Goal: Task Accomplishment & Management: Use online tool/utility

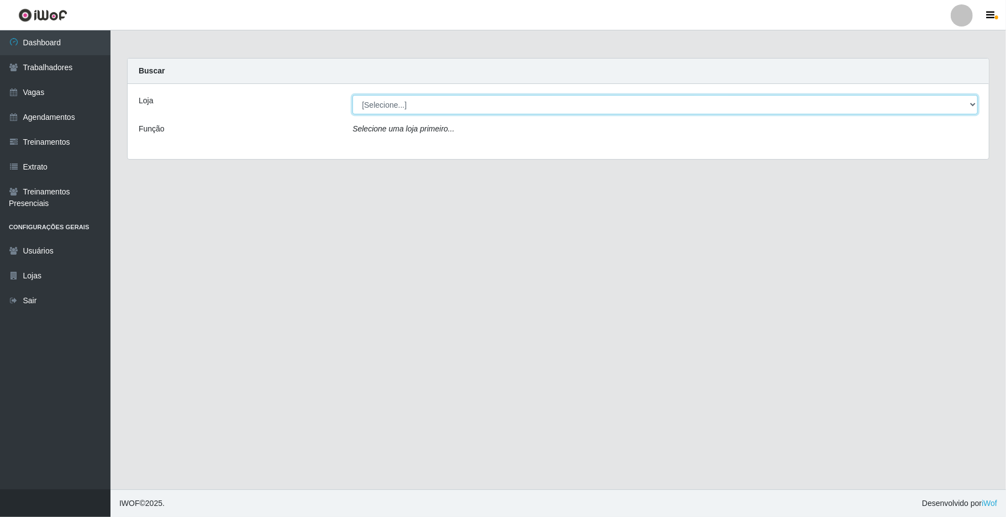
click at [967, 104] on select "[Selecione...] [GEOGRAPHIC_DATA]" at bounding box center [665, 104] width 625 height 19
select select "65"
click at [353, 95] on select "[Selecione...] [GEOGRAPHIC_DATA]" at bounding box center [665, 104] width 625 height 19
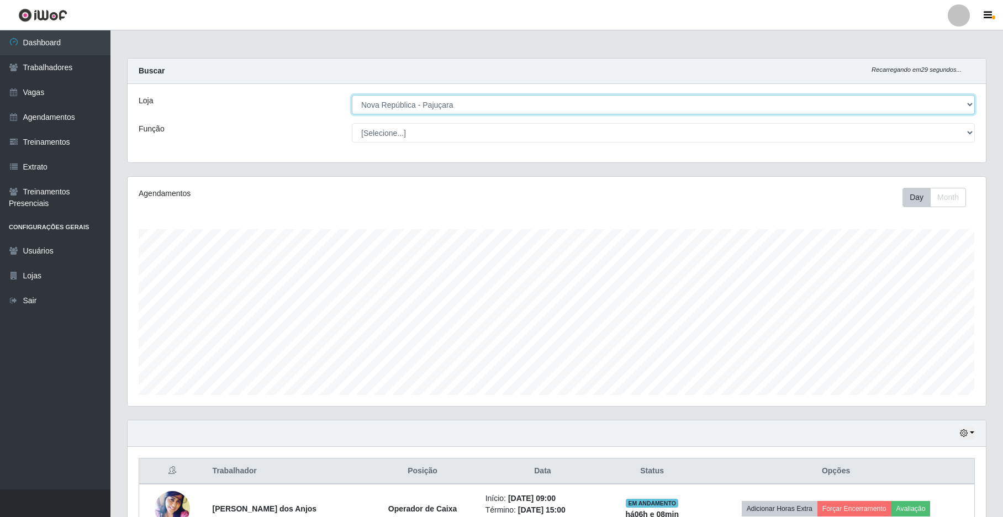
scroll to position [230, 858]
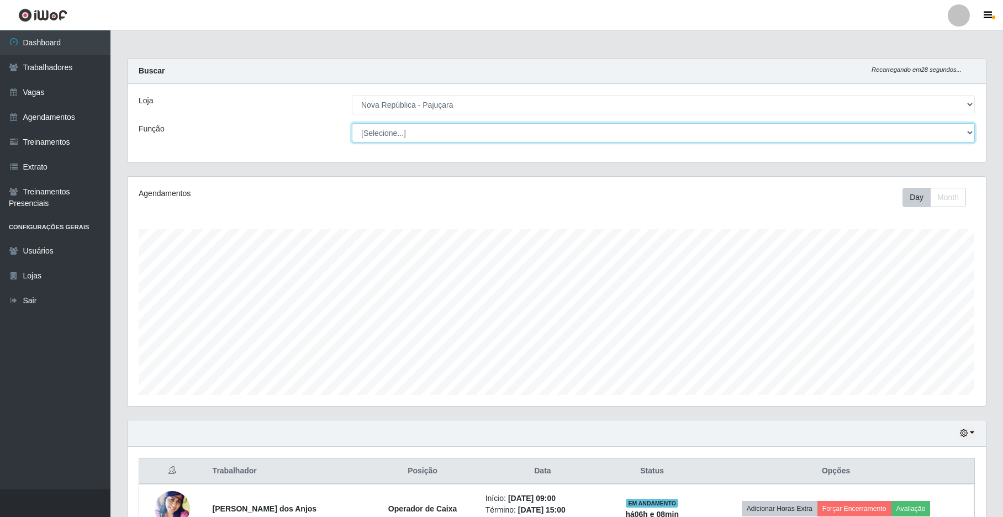
click at [964, 130] on select "[Selecione...] Balconista Operador de Caixa Repositor" at bounding box center [663, 132] width 623 height 19
select select "22"
click at [352, 123] on select "[Selecione...] Balconista Operador de Caixa Repositor" at bounding box center [663, 132] width 623 height 19
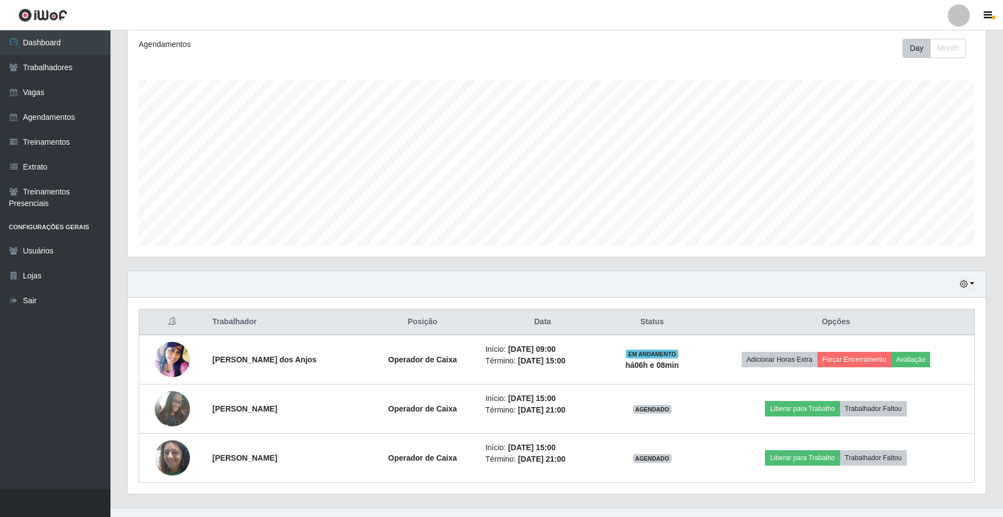
scroll to position [156, 0]
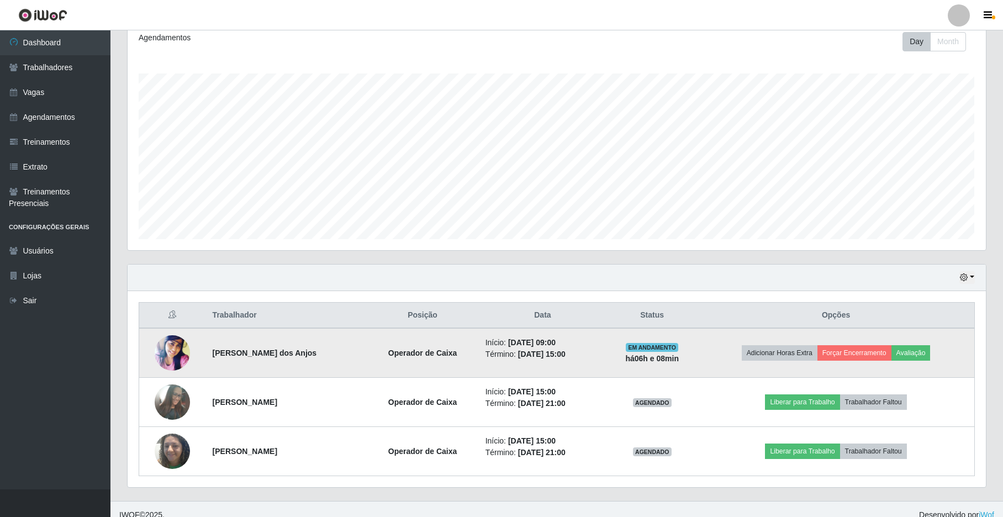
click at [871, 345] on td "Adicionar Horas Extra Forçar Encerramento Avaliação" at bounding box center [836, 353] width 277 height 50
click at [853, 356] on button "Forçar Encerramento" at bounding box center [855, 352] width 74 height 15
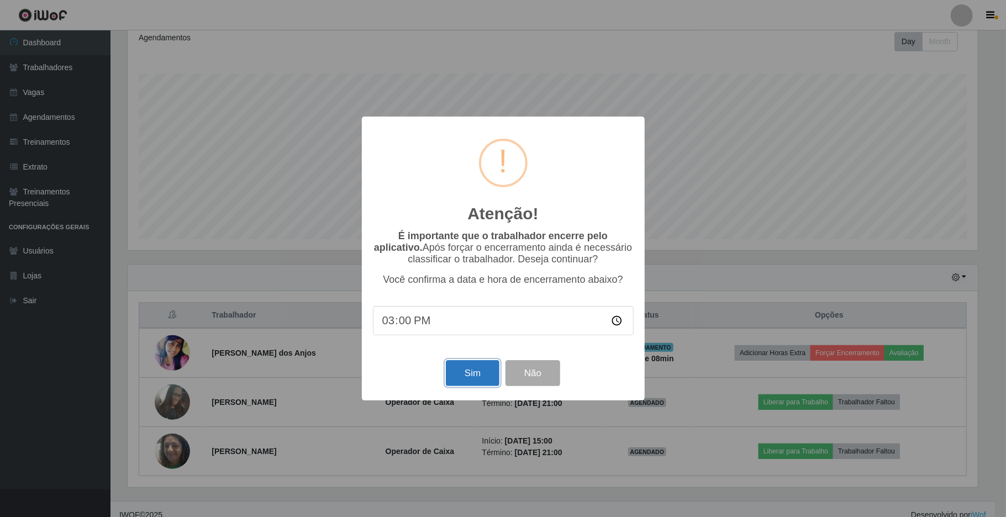
click at [478, 380] on button "Sim" at bounding box center [473, 373] width 54 height 26
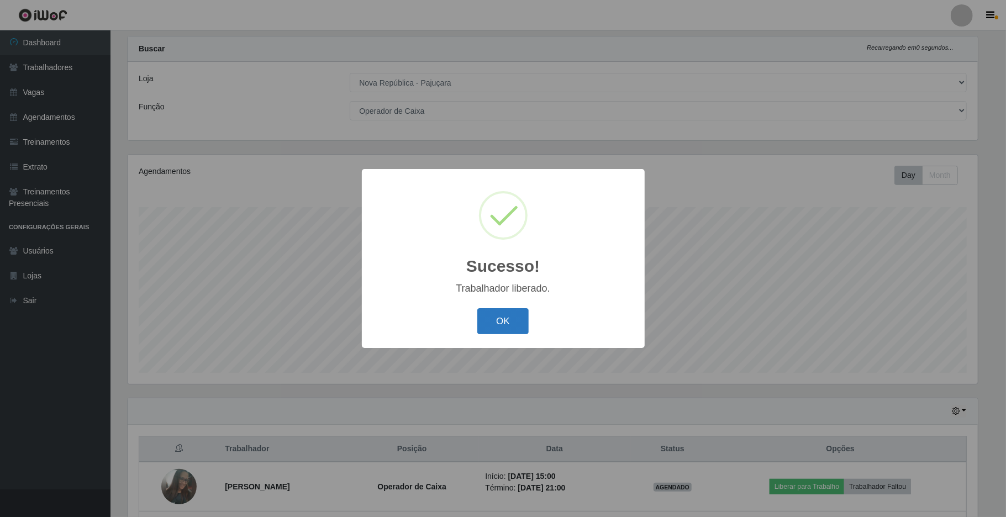
click at [500, 319] on button "OK" at bounding box center [502, 321] width 51 height 26
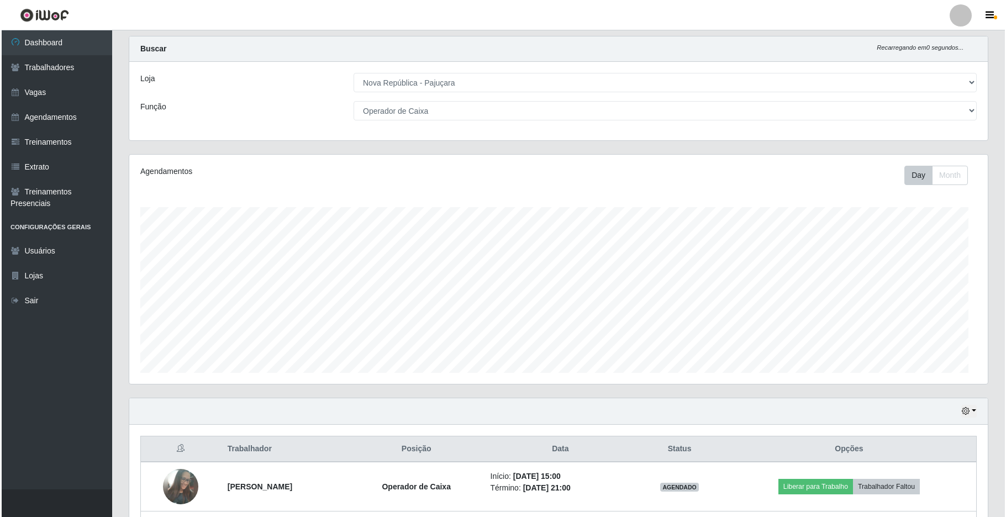
scroll to position [230, 858]
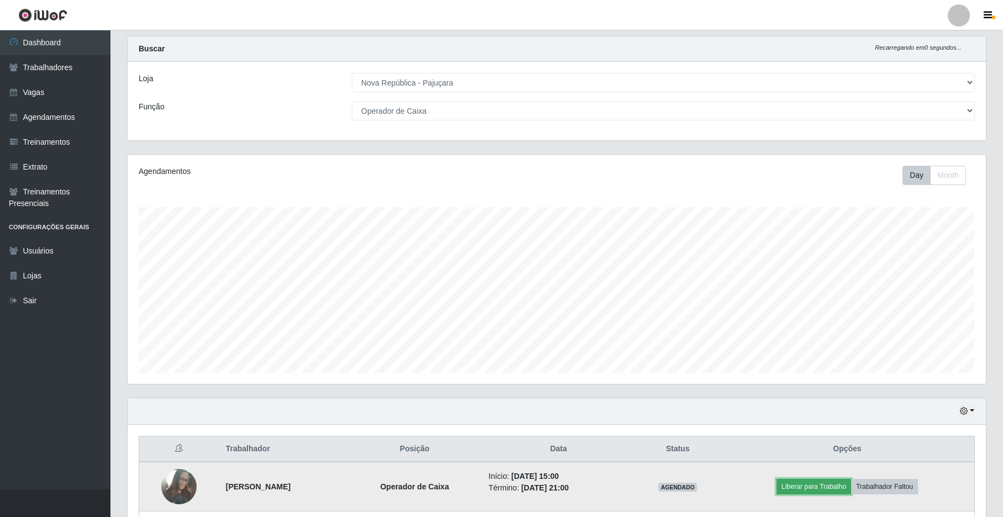
click at [839, 485] on button "Liberar para Trabalho" at bounding box center [814, 486] width 75 height 15
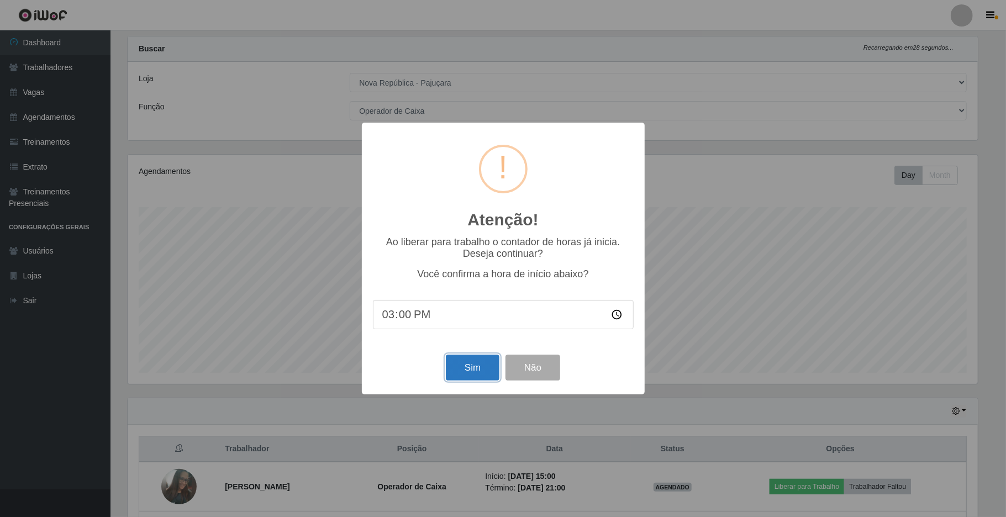
click at [473, 367] on button "Sim" at bounding box center [473, 368] width 54 height 26
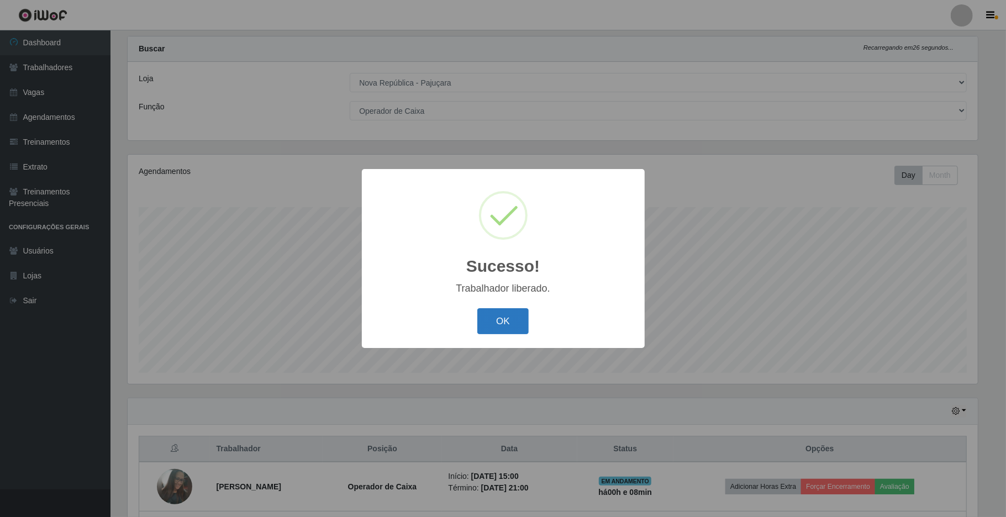
click at [509, 315] on button "OK" at bounding box center [502, 321] width 51 height 26
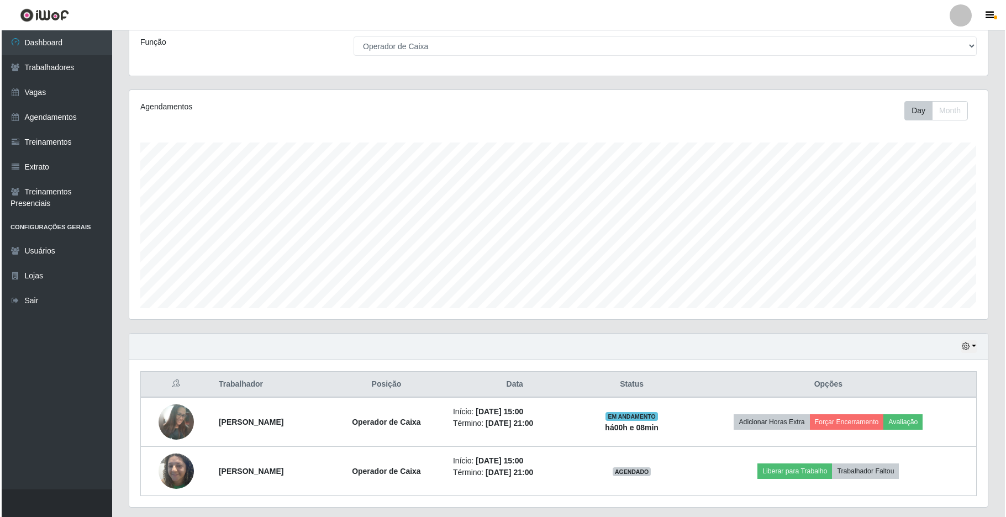
scroll to position [120, 0]
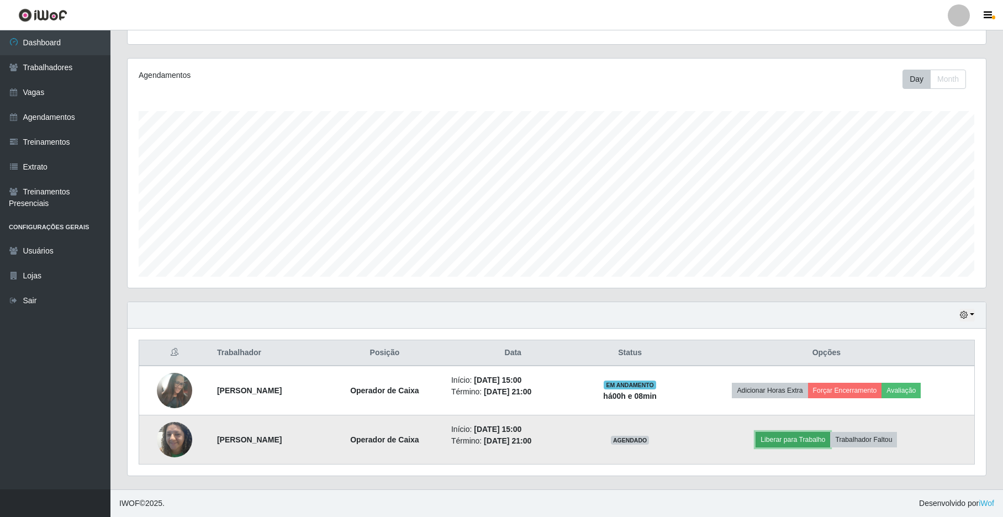
click at [801, 440] on button "Liberar para Trabalho" at bounding box center [793, 439] width 75 height 15
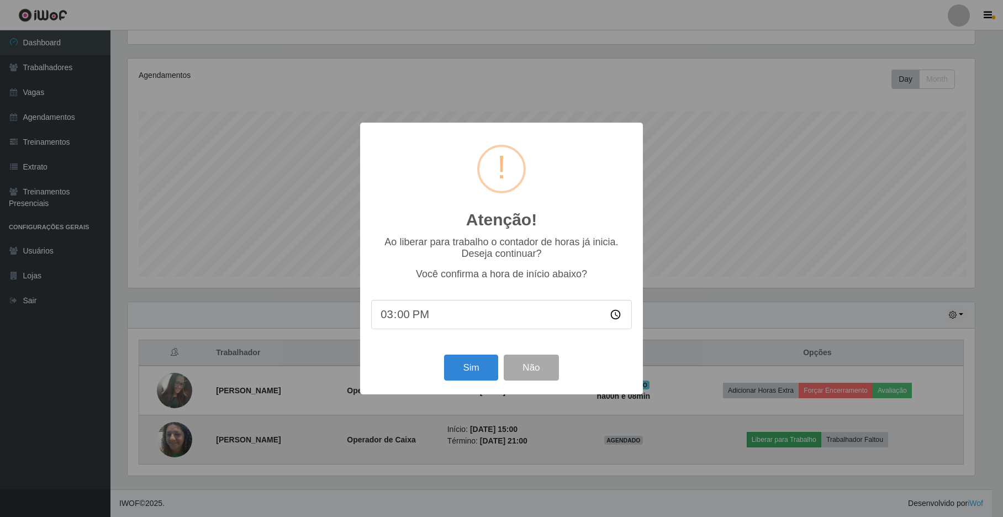
scroll to position [230, 850]
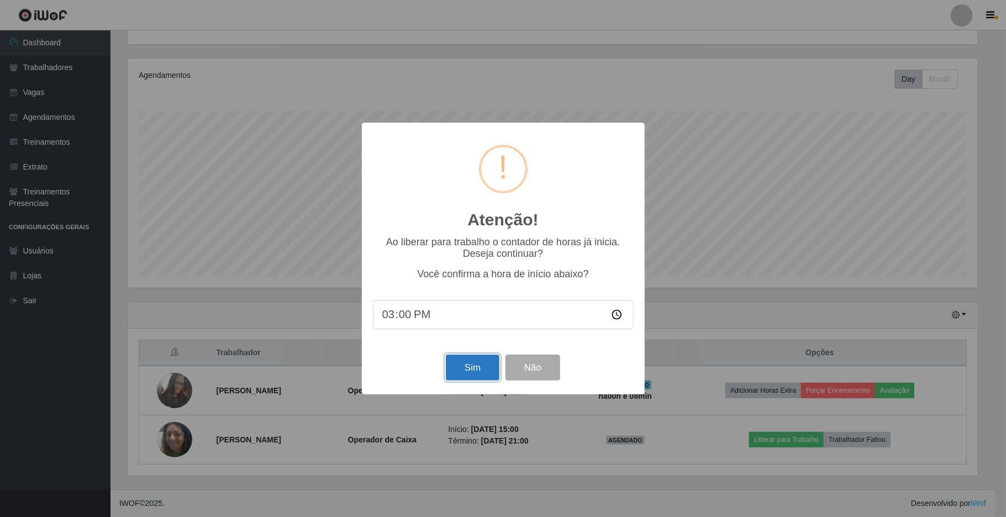
click at [465, 366] on button "Sim" at bounding box center [473, 368] width 54 height 26
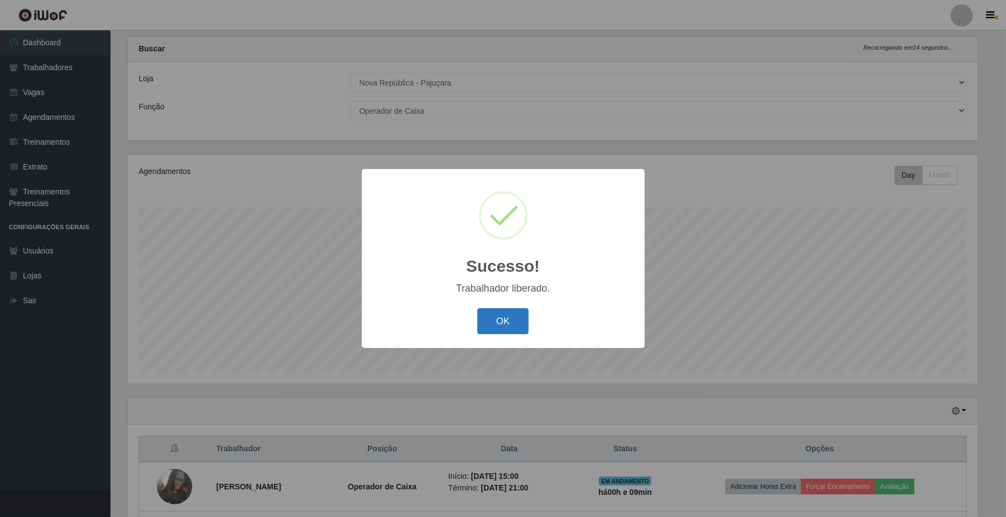
click at [493, 319] on button "OK" at bounding box center [502, 321] width 51 height 26
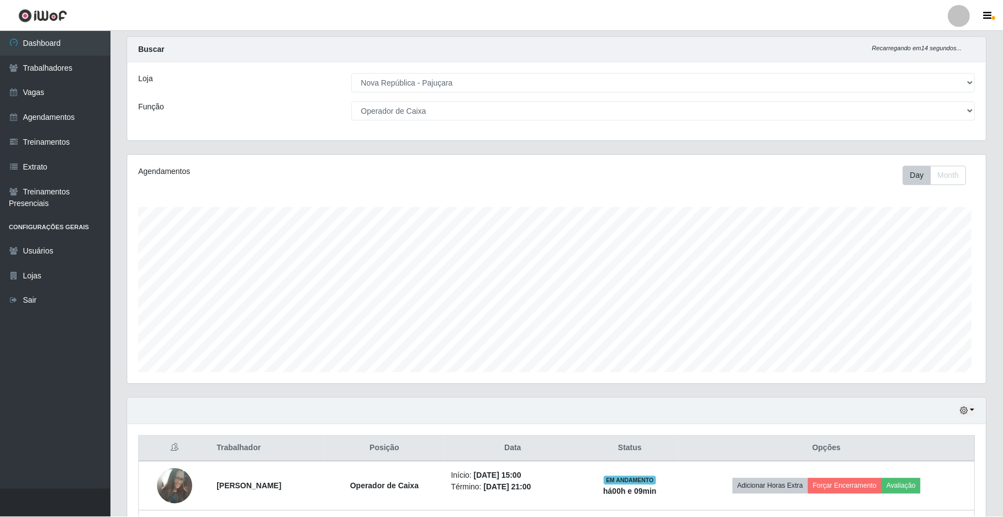
scroll to position [230, 858]
